Goal: Use online tool/utility: Utilize a website feature to perform a specific function

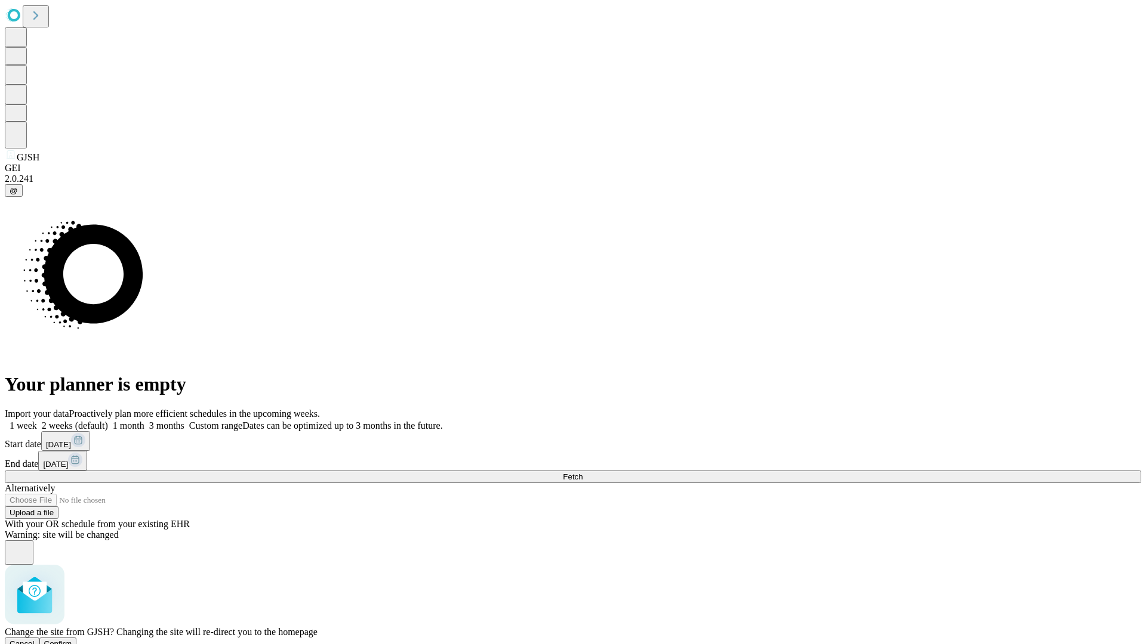
click at [72, 640] on span "Confirm" at bounding box center [58, 644] width 28 height 9
click at [37, 421] on label "1 week" at bounding box center [21, 426] width 32 height 10
click at [582, 473] on span "Fetch" at bounding box center [573, 477] width 20 height 9
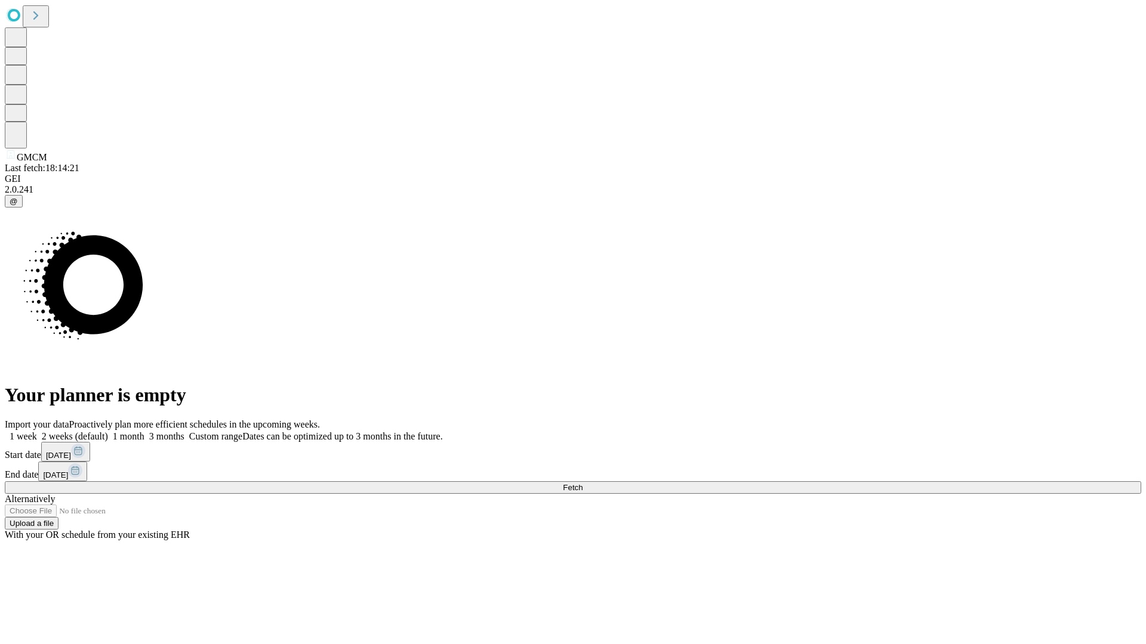
click at [37, 431] on label "1 week" at bounding box center [21, 436] width 32 height 10
click at [582, 483] on span "Fetch" at bounding box center [573, 487] width 20 height 9
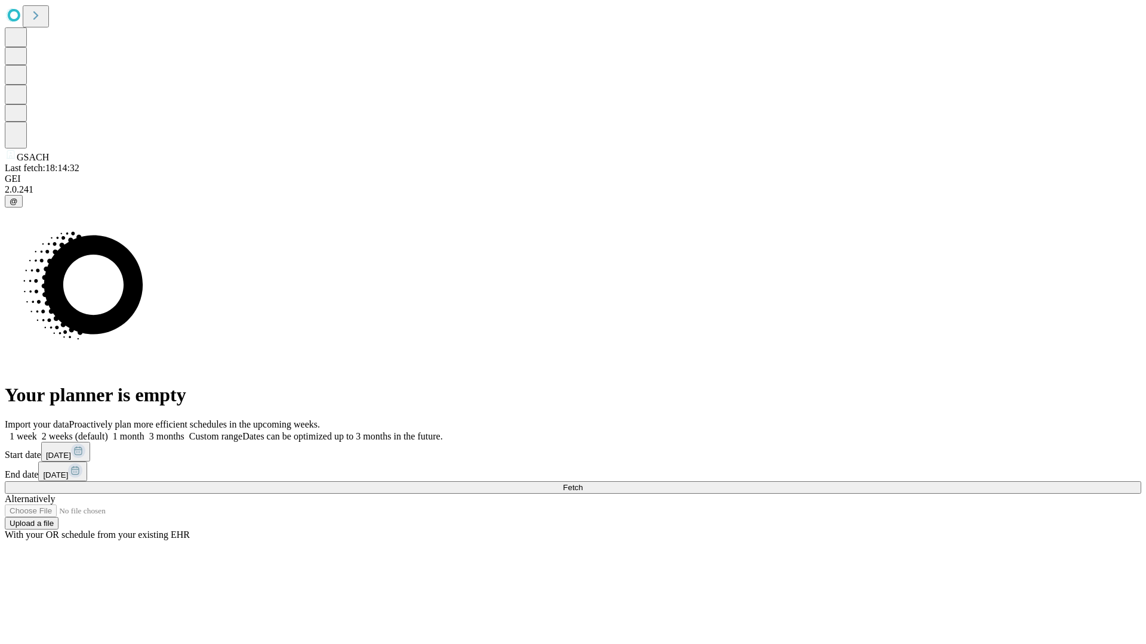
click at [37, 431] on label "1 week" at bounding box center [21, 436] width 32 height 10
click at [582, 483] on span "Fetch" at bounding box center [573, 487] width 20 height 9
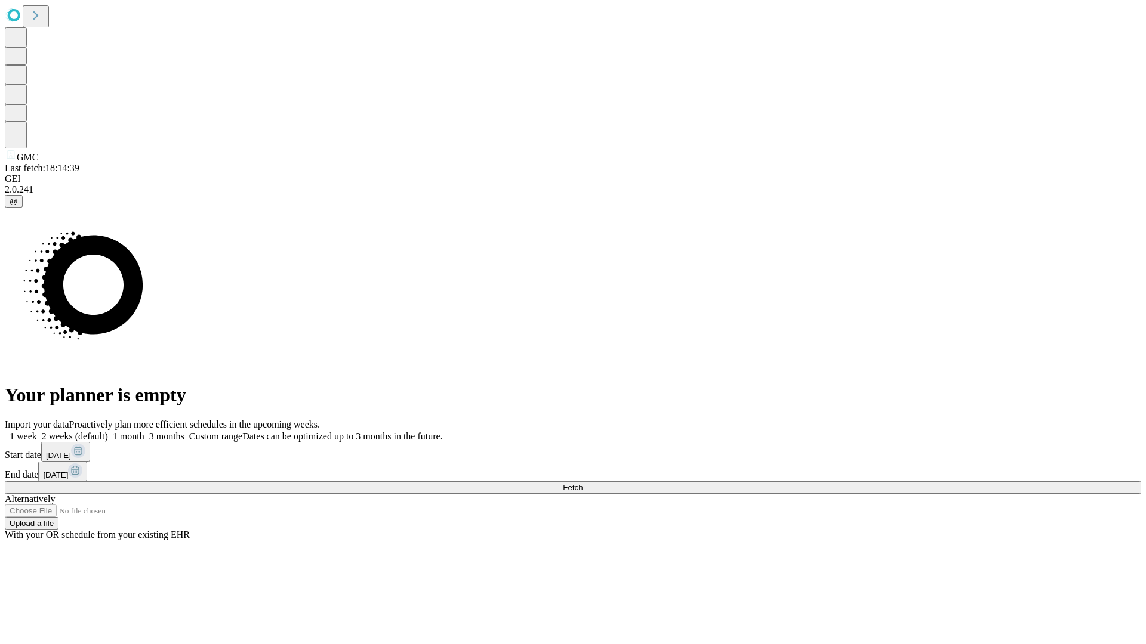
click at [37, 431] on label "1 week" at bounding box center [21, 436] width 32 height 10
click at [582, 483] on span "Fetch" at bounding box center [573, 487] width 20 height 9
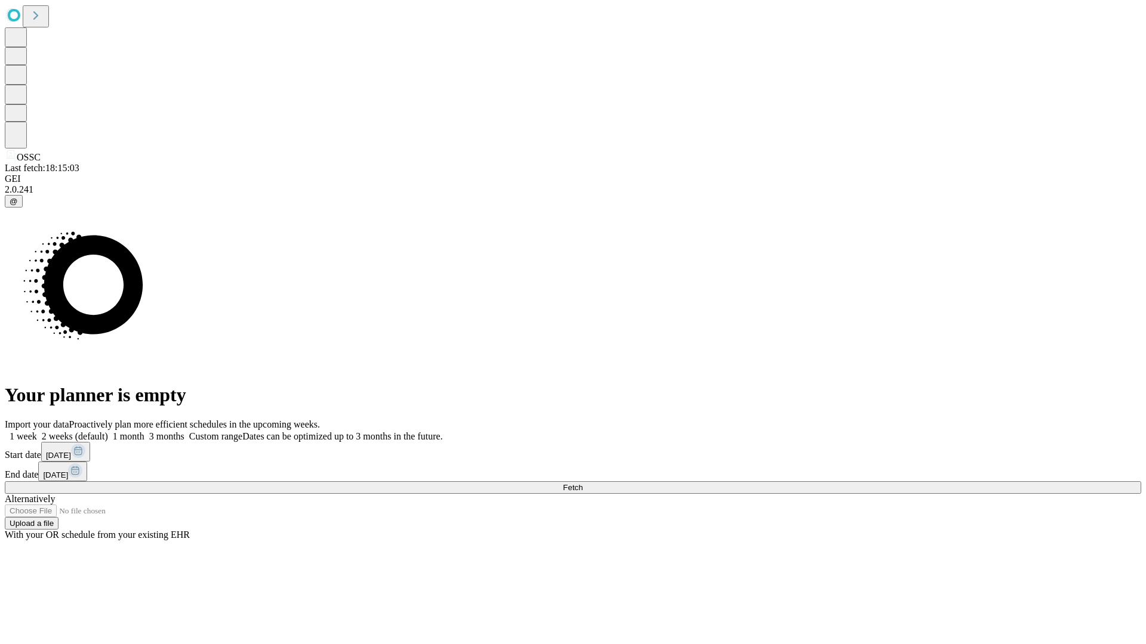
click at [37, 431] on label "1 week" at bounding box center [21, 436] width 32 height 10
click at [582, 483] on span "Fetch" at bounding box center [573, 487] width 20 height 9
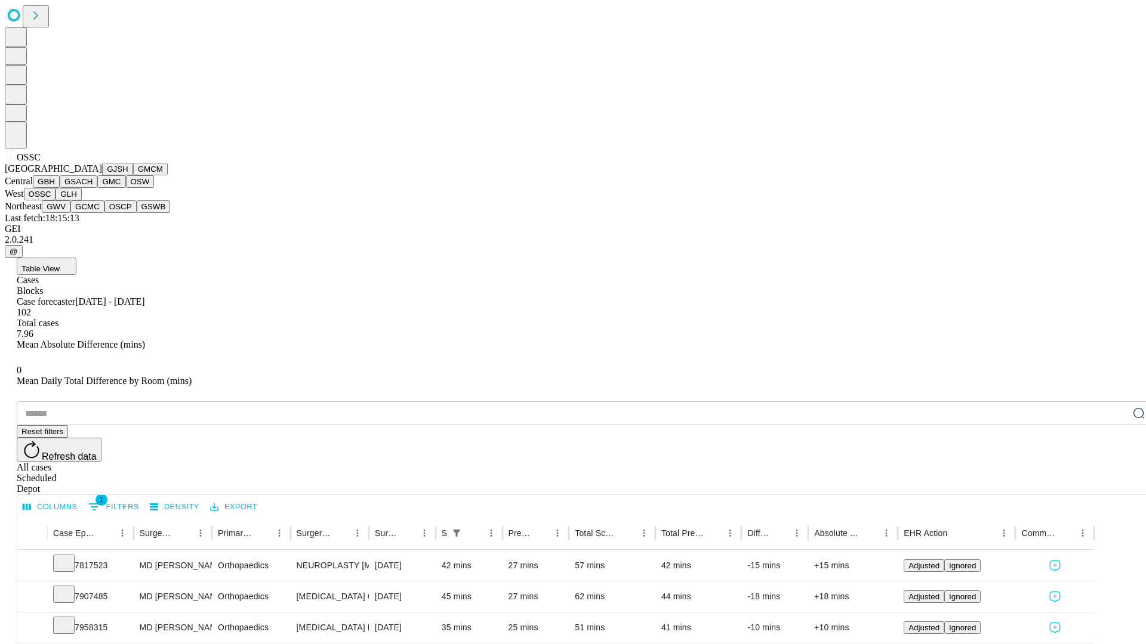
click at [81, 200] on button "GLH" at bounding box center [68, 194] width 26 height 13
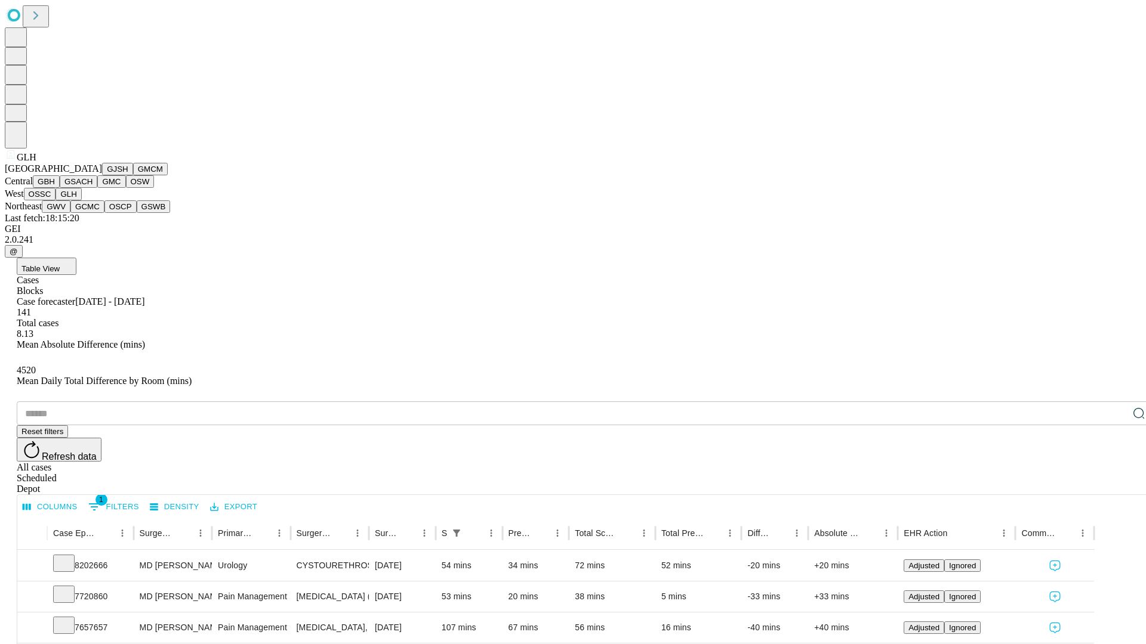
click at [70, 213] on button "GWV" at bounding box center [56, 206] width 29 height 13
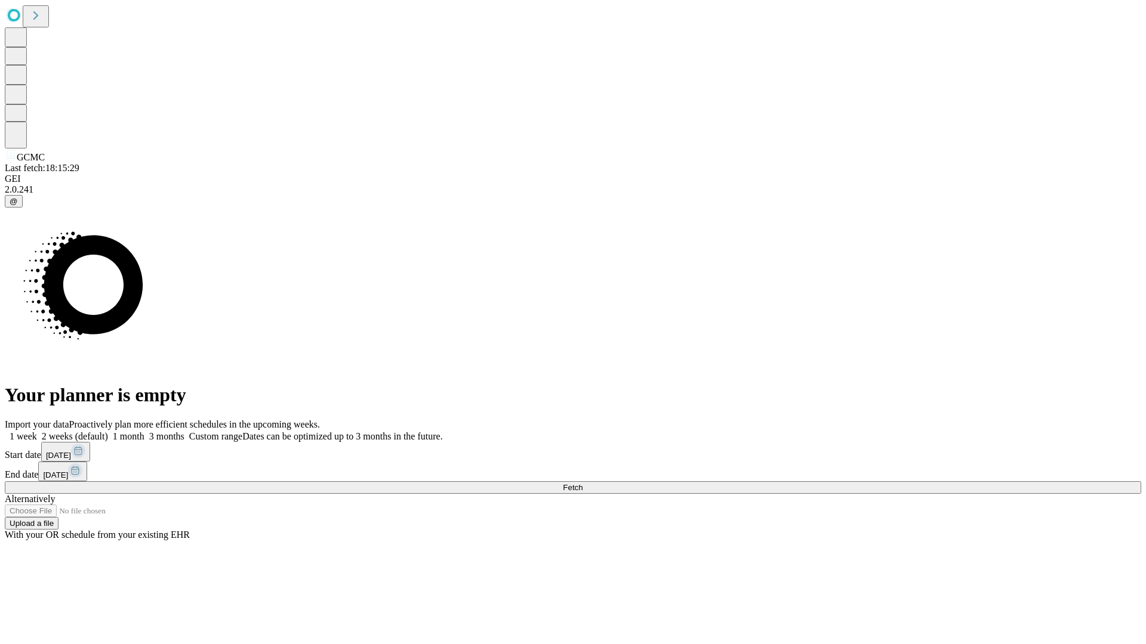
click at [37, 431] on label "1 week" at bounding box center [21, 436] width 32 height 10
click at [582, 483] on span "Fetch" at bounding box center [573, 487] width 20 height 9
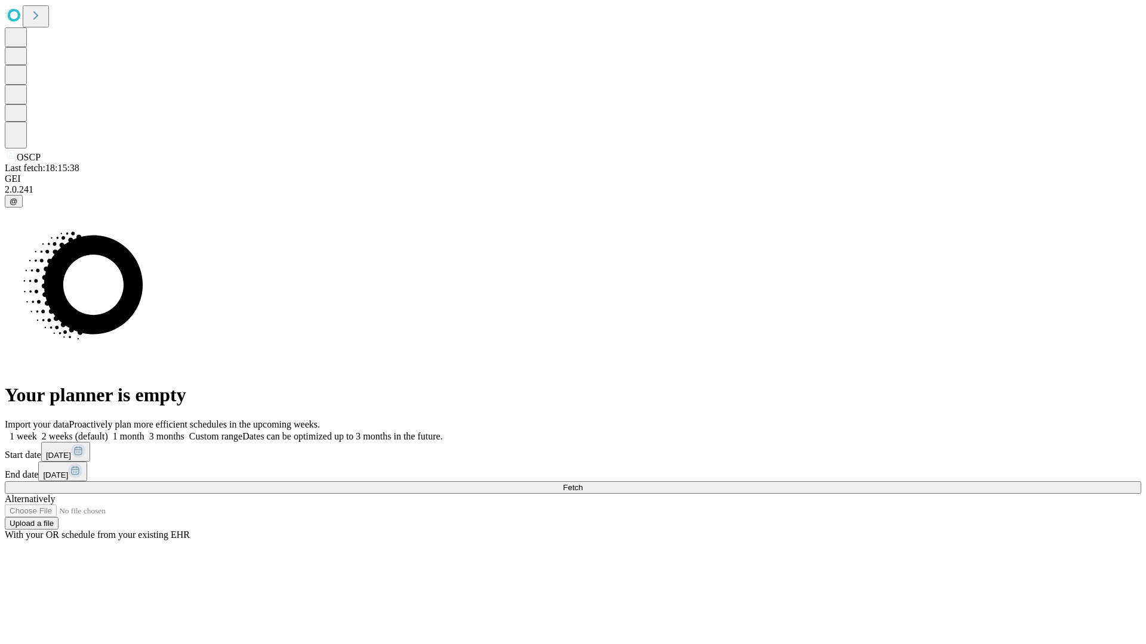
click at [37, 431] on label "1 week" at bounding box center [21, 436] width 32 height 10
click at [582, 483] on span "Fetch" at bounding box center [573, 487] width 20 height 9
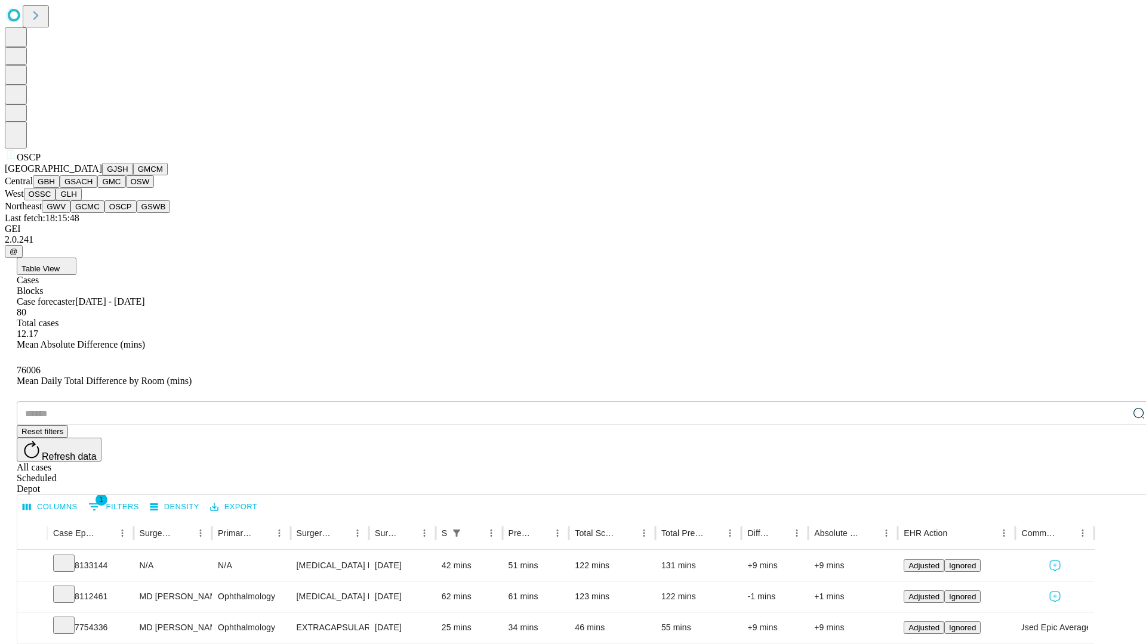
click at [137, 213] on button "GSWB" at bounding box center [154, 206] width 34 height 13
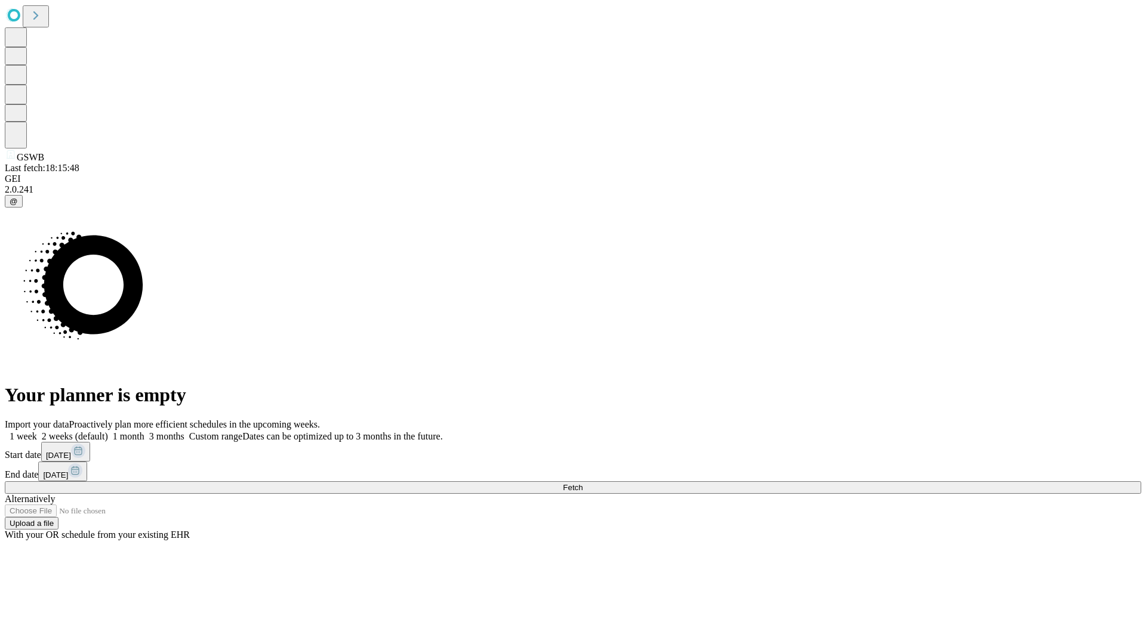
click at [37, 431] on label "1 week" at bounding box center [21, 436] width 32 height 10
click at [582, 483] on span "Fetch" at bounding box center [573, 487] width 20 height 9
